Goal: Information Seeking & Learning: Learn about a topic

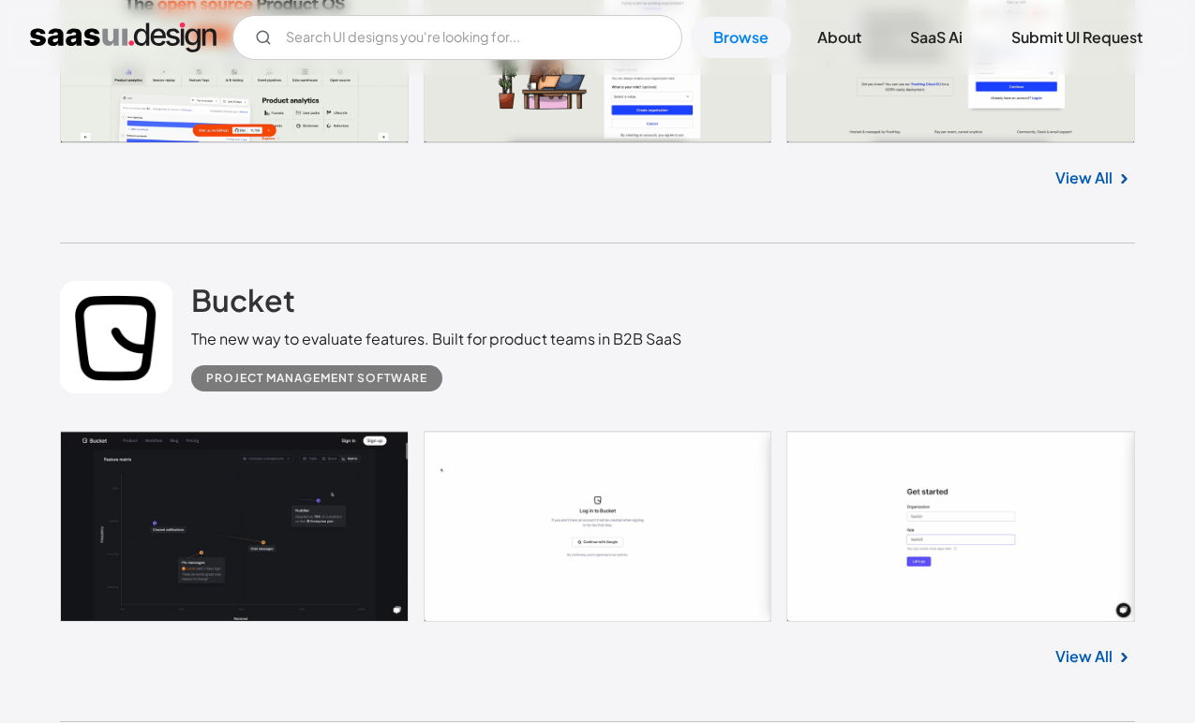
scroll to position [7076, 0]
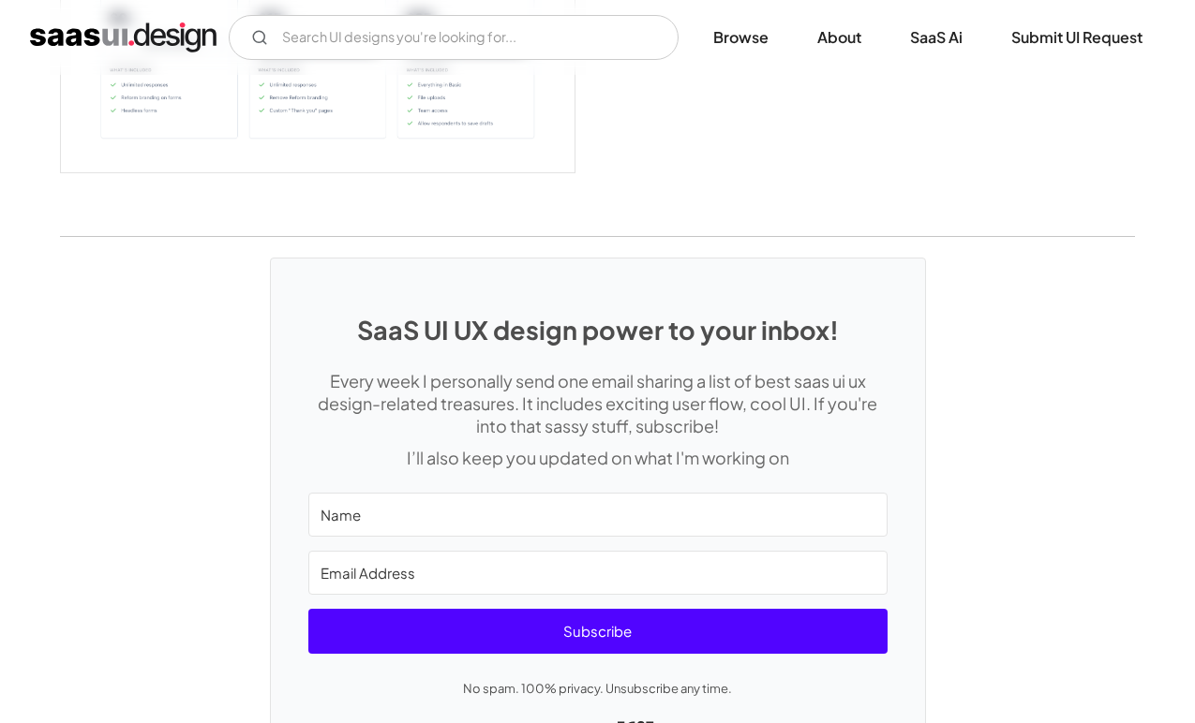
scroll to position [4272, 0]
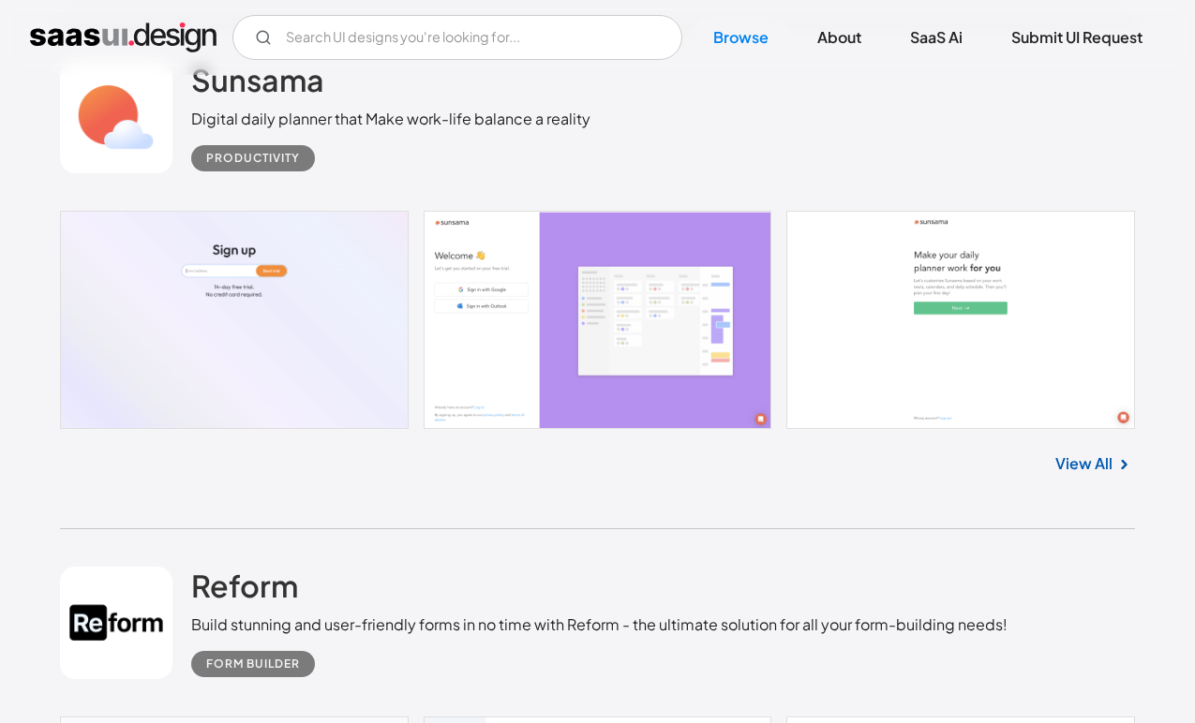
scroll to position [8264, 0]
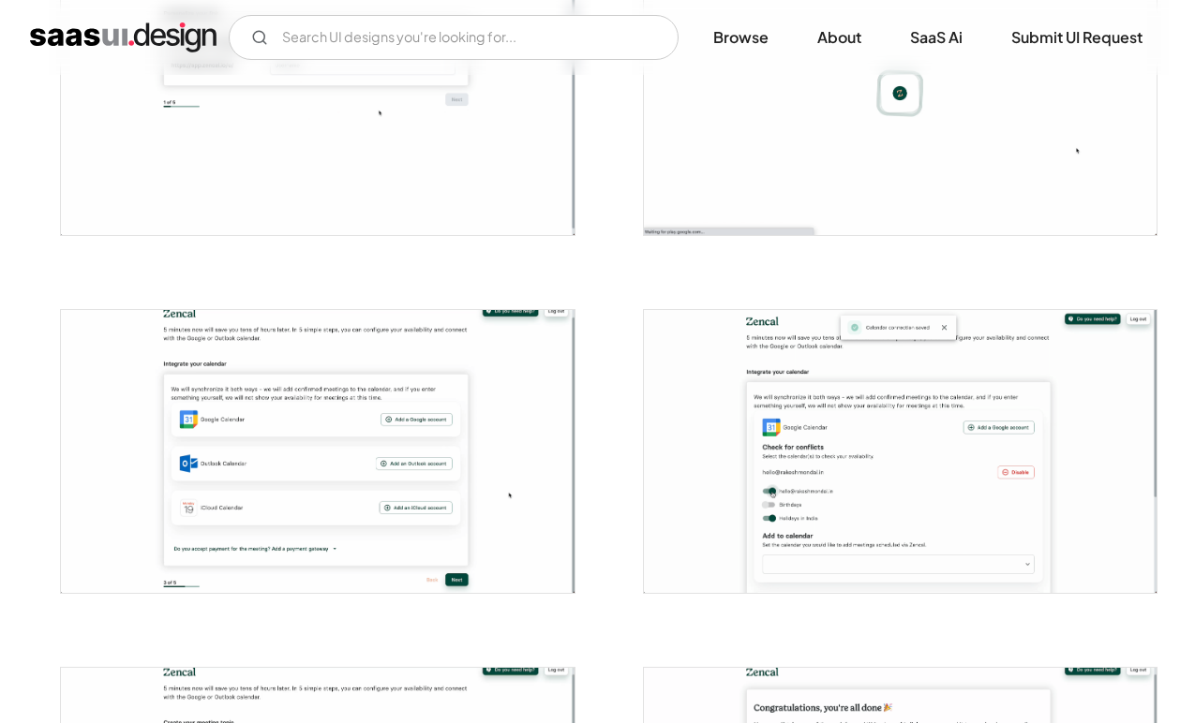
scroll to position [803, 0]
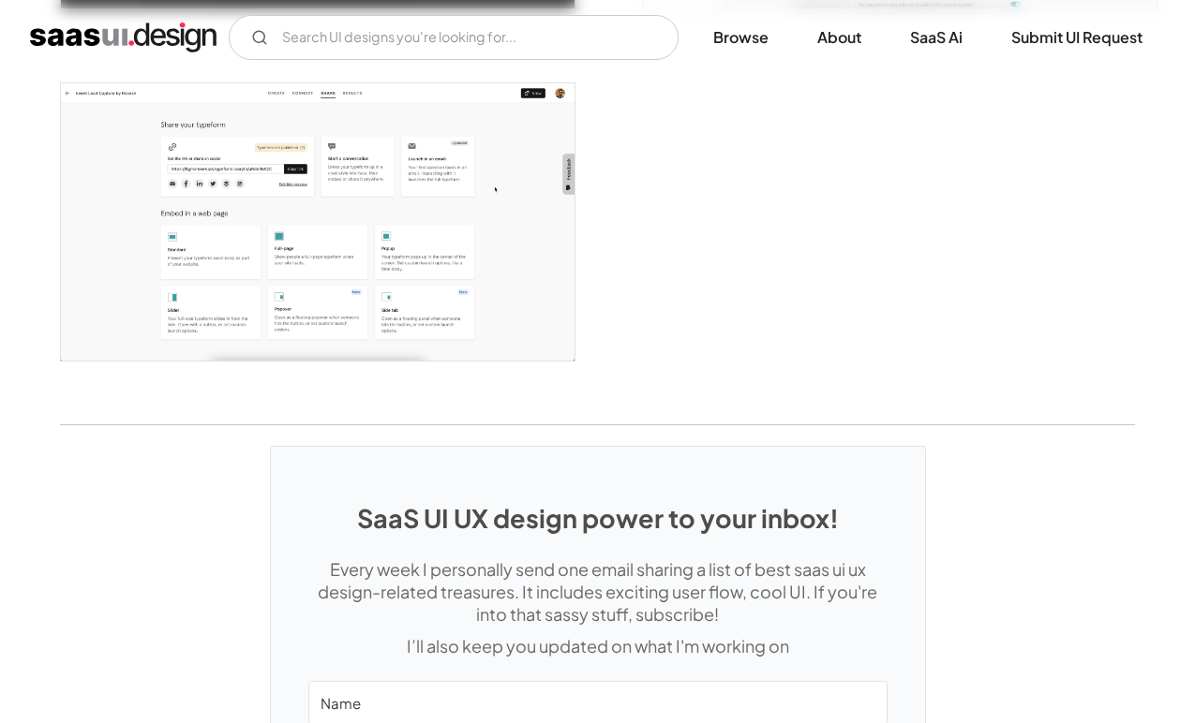
scroll to position [4878, 0]
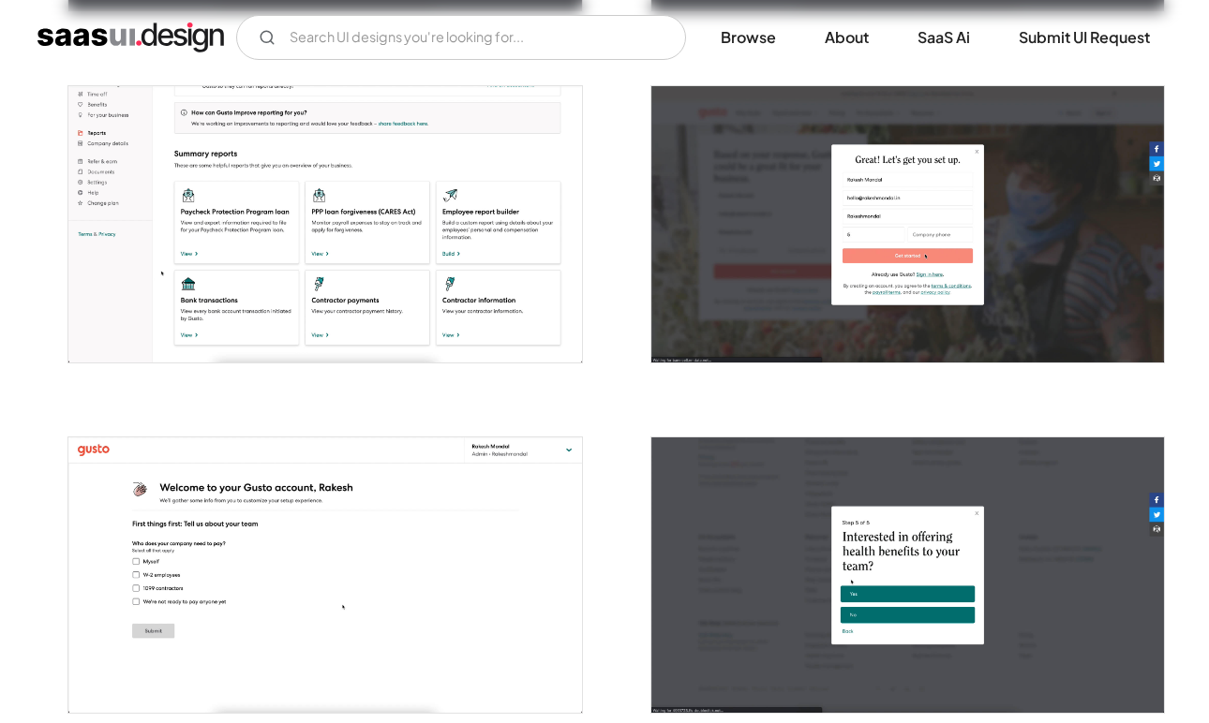
scroll to position [703, 0]
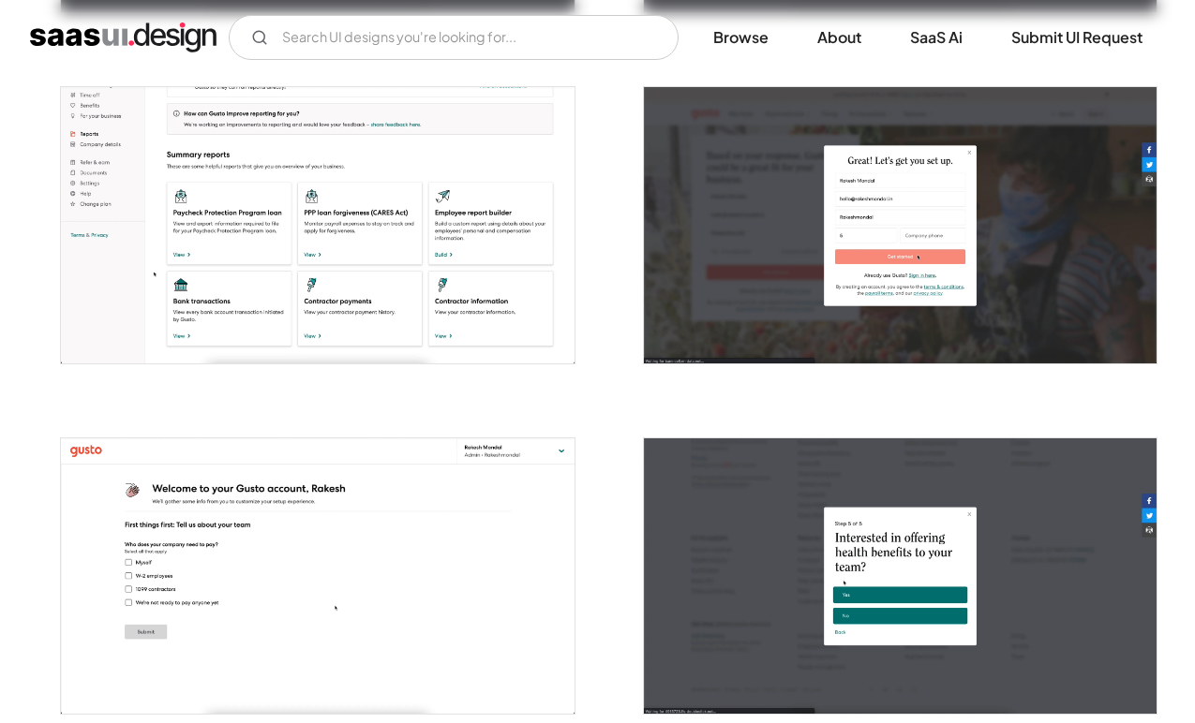
click at [280, 530] on img "open lightbox" at bounding box center [317, 577] width 513 height 276
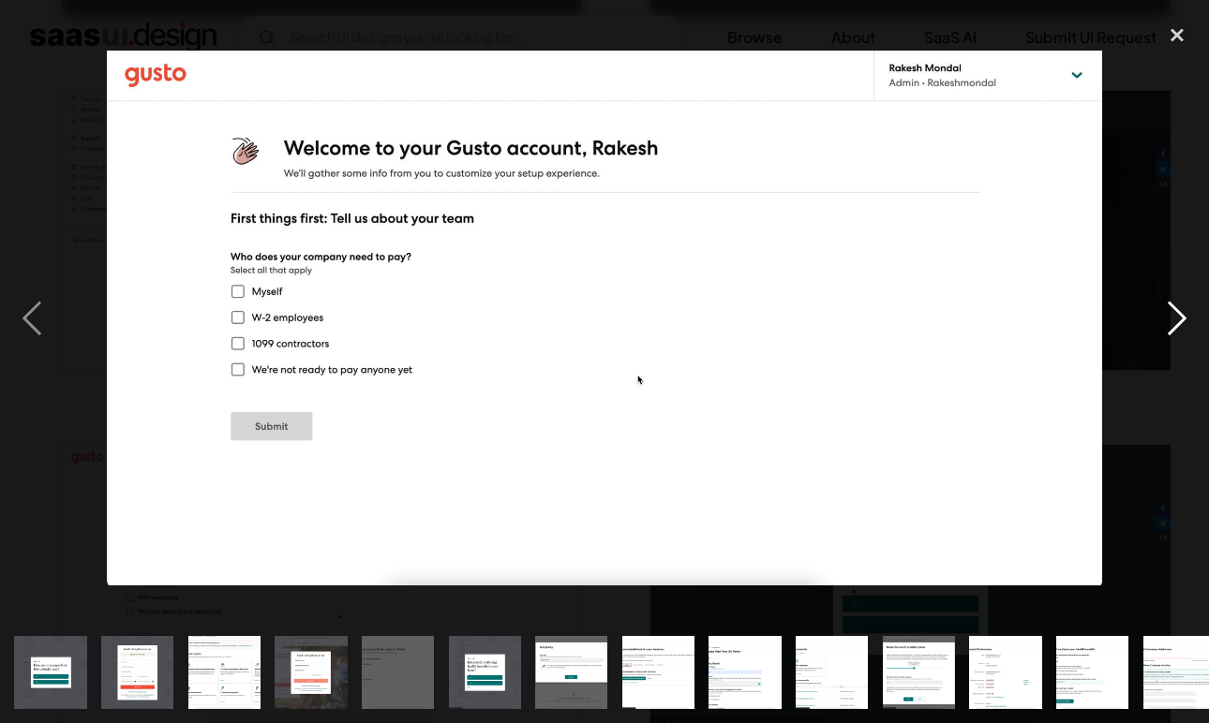
click at [1172, 318] on div "next image" at bounding box center [1177, 317] width 64 height 607
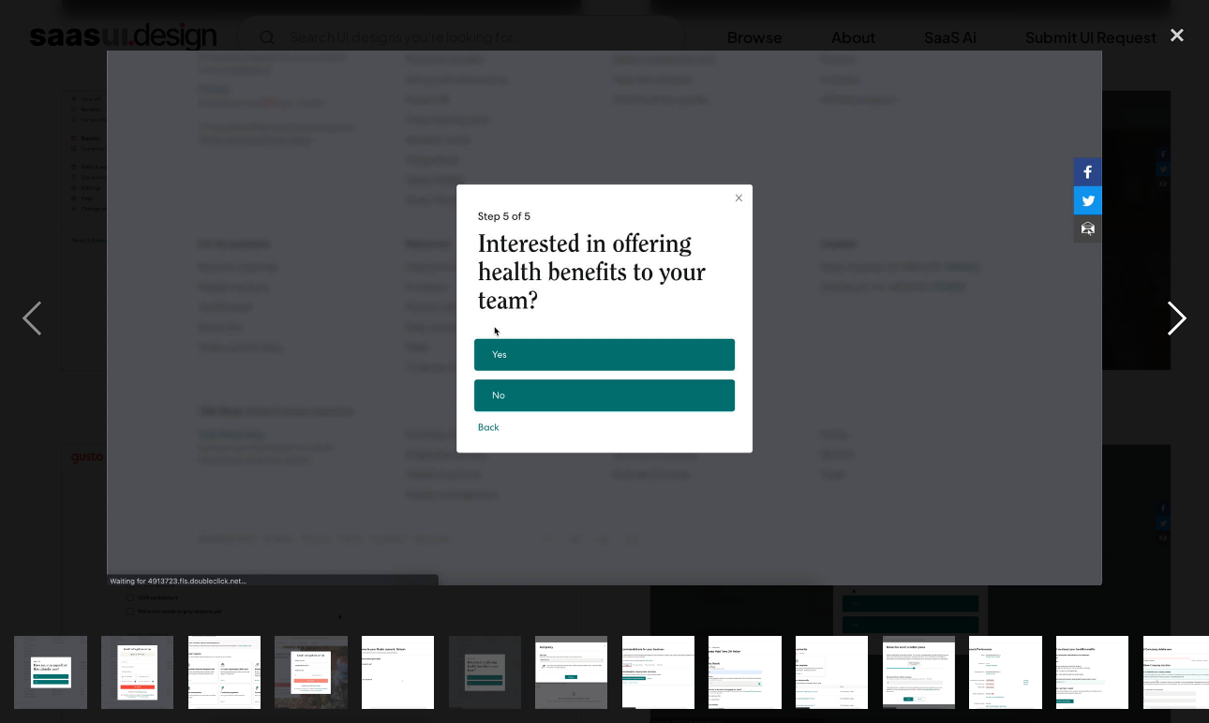
click at [1173, 318] on div "next image" at bounding box center [1177, 317] width 64 height 607
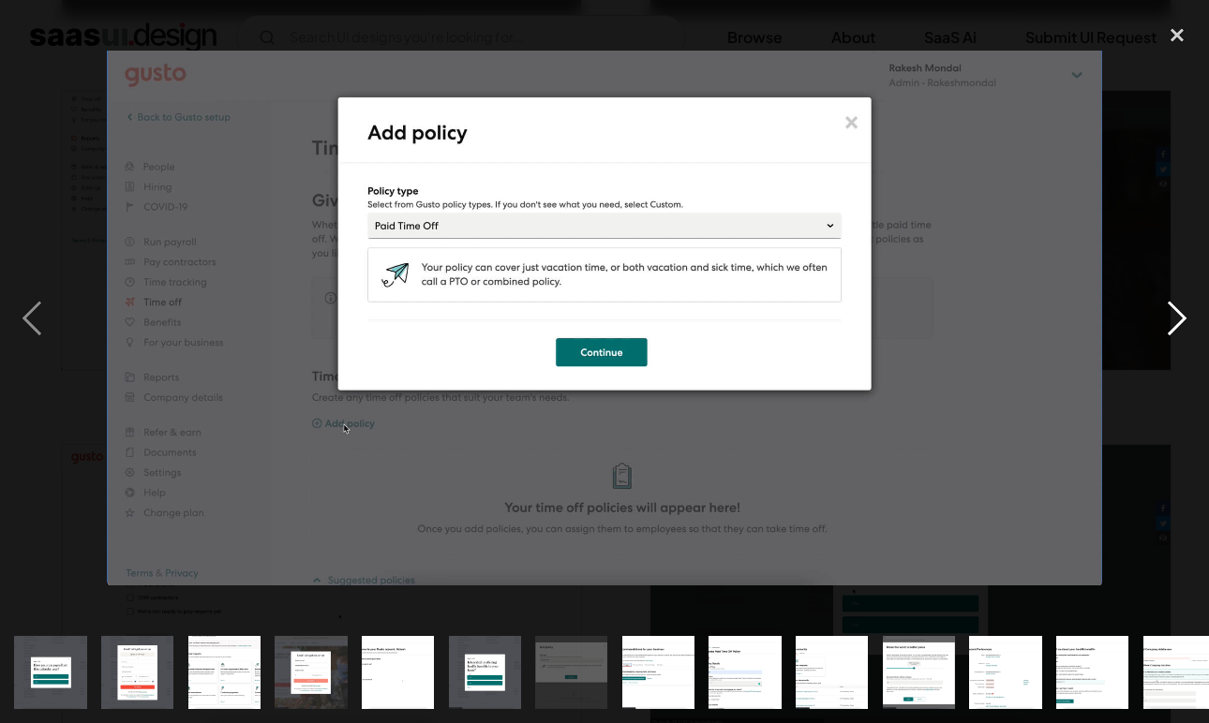
click at [1173, 318] on div "next image" at bounding box center [1177, 317] width 64 height 607
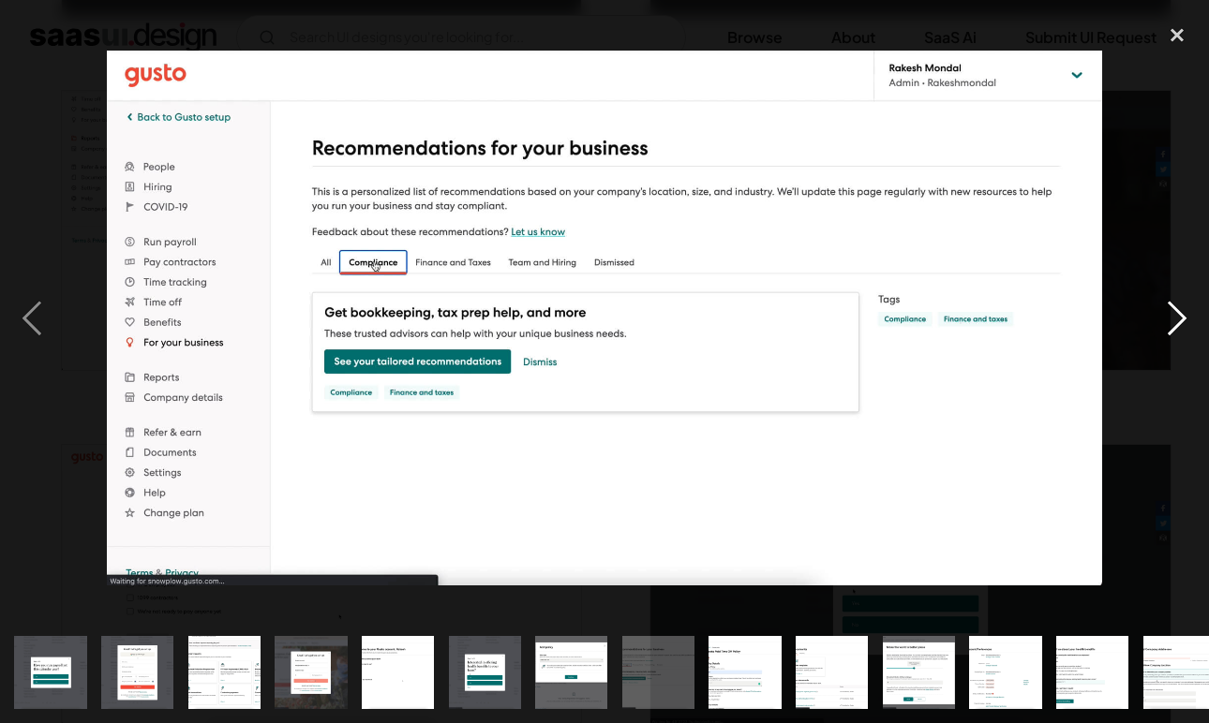
click at [1152, 329] on div "next image" at bounding box center [1177, 317] width 64 height 607
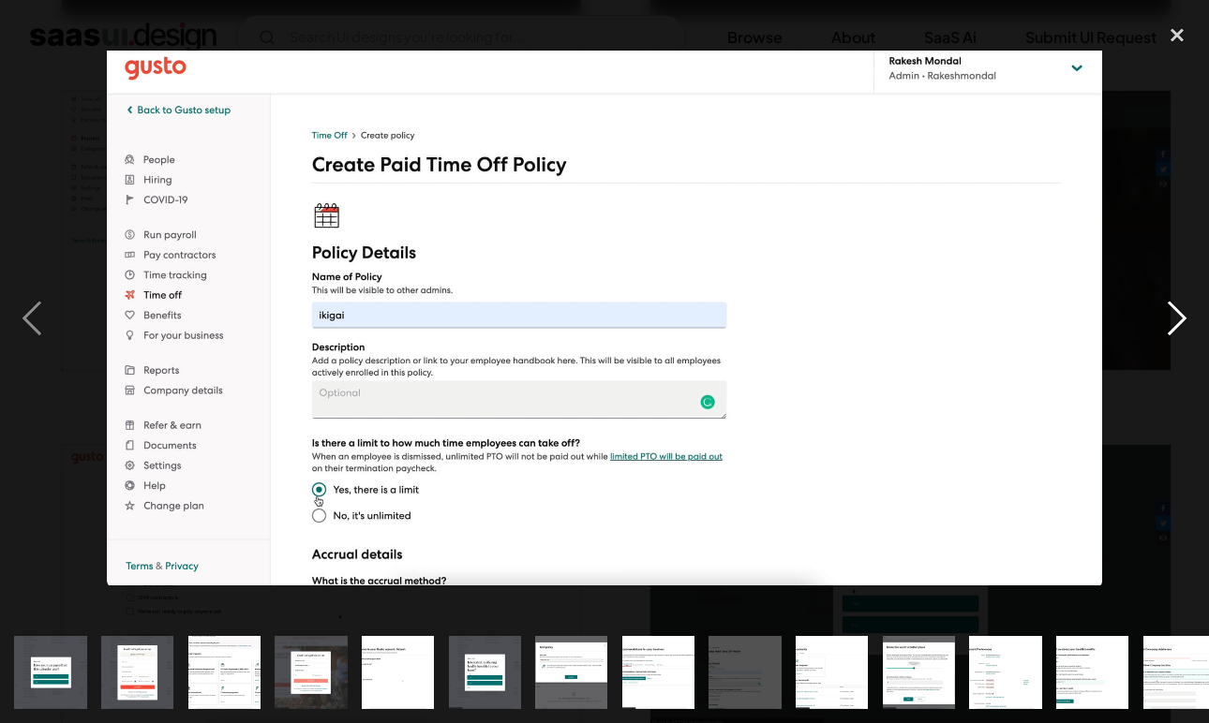
click at [1153, 334] on div "next image" at bounding box center [1177, 317] width 64 height 607
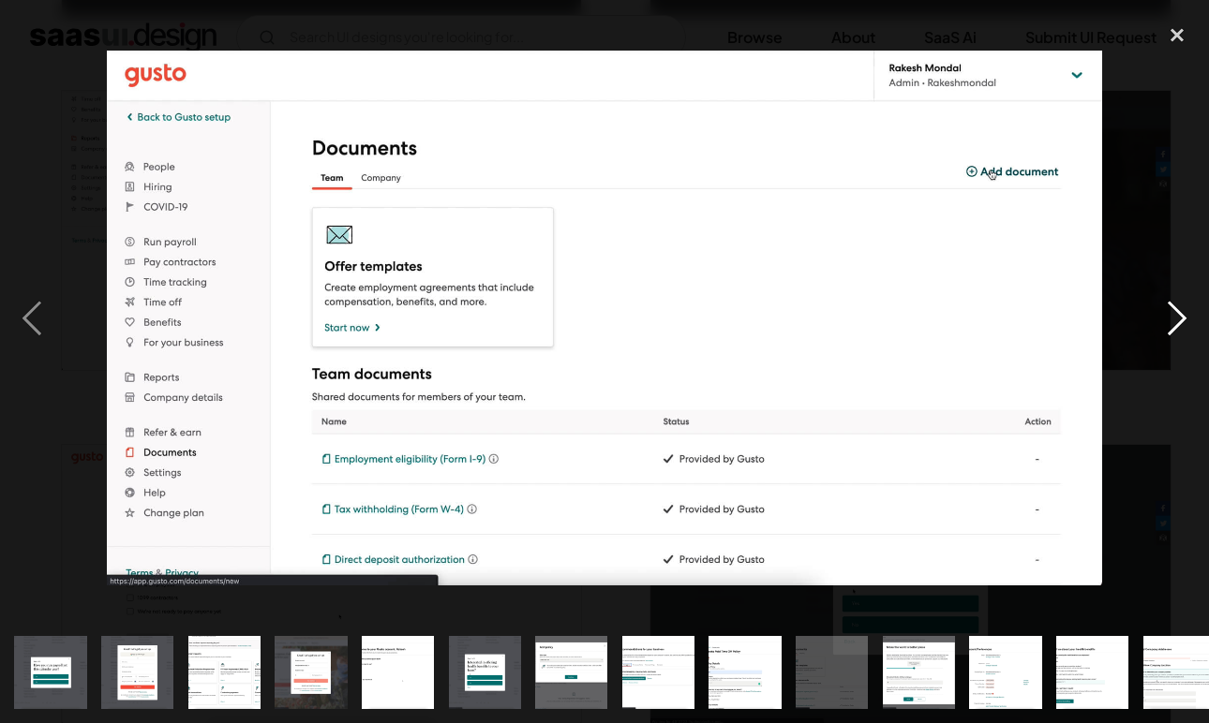
click at [1153, 334] on div "next image" at bounding box center [1177, 317] width 64 height 607
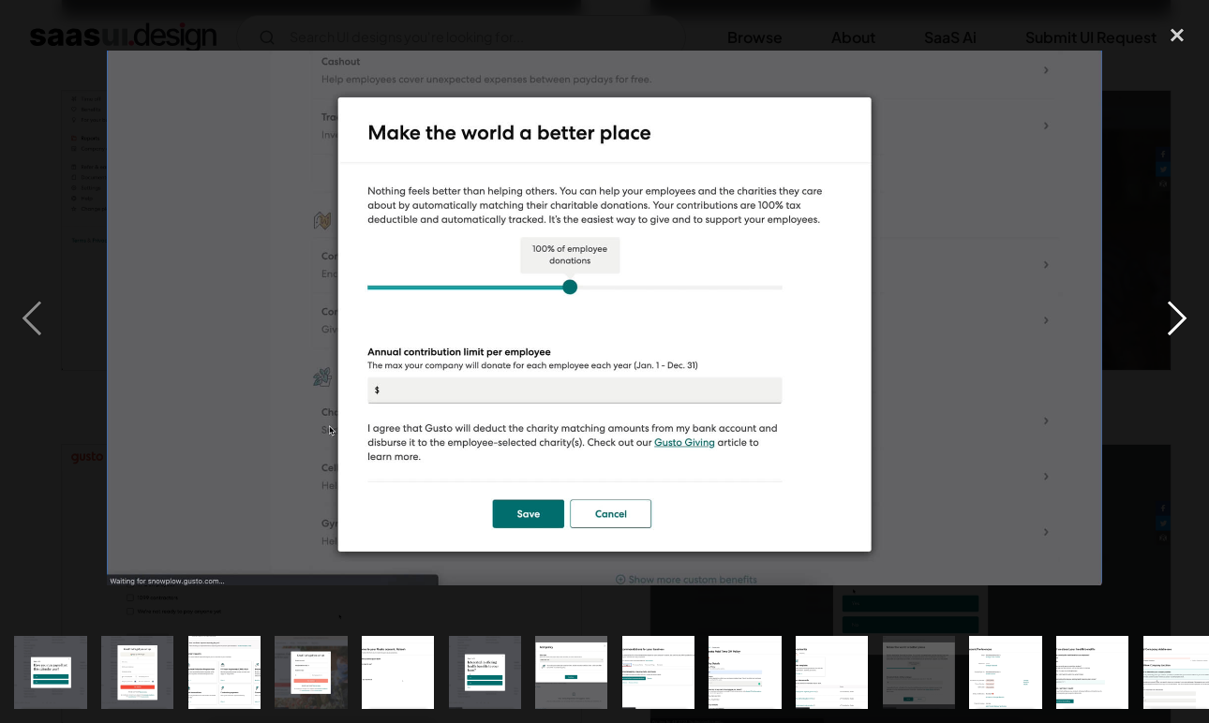
click at [1153, 334] on div "next image" at bounding box center [1177, 317] width 64 height 607
